Goal: Book appointment/travel/reservation

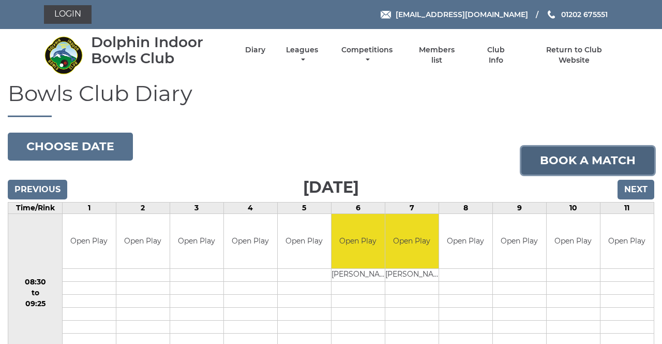
click at [621, 164] on link "Book a match" at bounding box center [588, 160] width 133 height 28
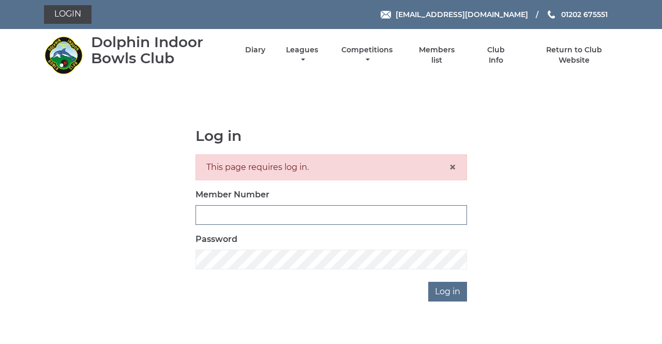
click at [357, 217] on input "Member Number" at bounding box center [332, 215] width 272 height 20
type input "4080"
click at [428, 281] on input "Log in" at bounding box center [447, 291] width 39 height 20
